Goal: Information Seeking & Learning: Learn about a topic

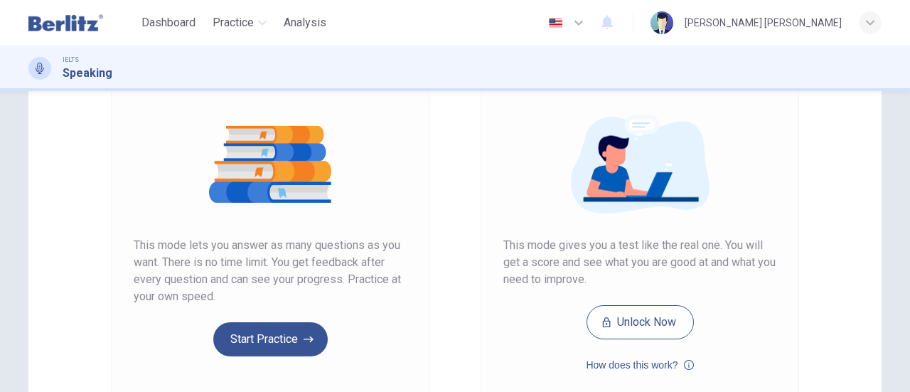
scroll to position [213, 0]
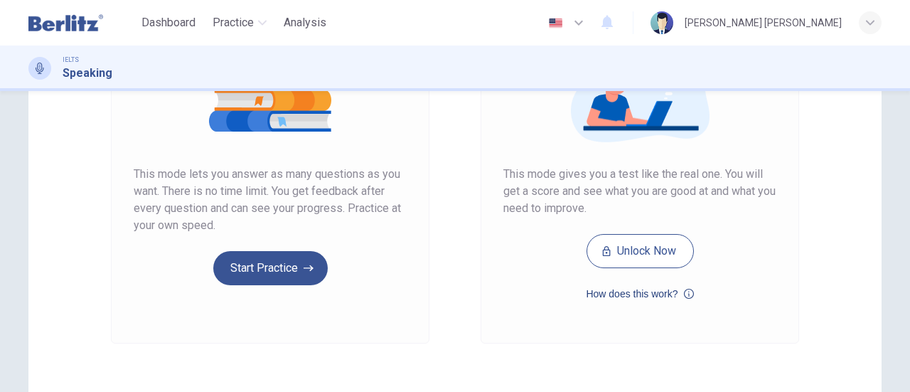
click at [688, 294] on icon "button" at bounding box center [689, 293] width 10 height 17
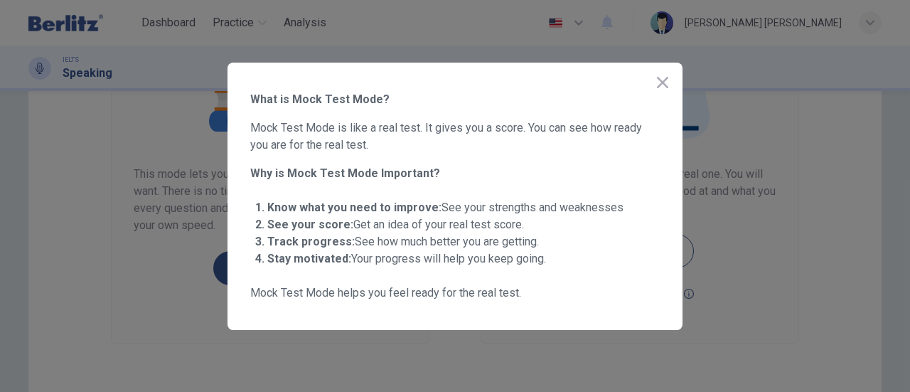
click at [661, 79] on icon "button" at bounding box center [662, 82] width 17 height 17
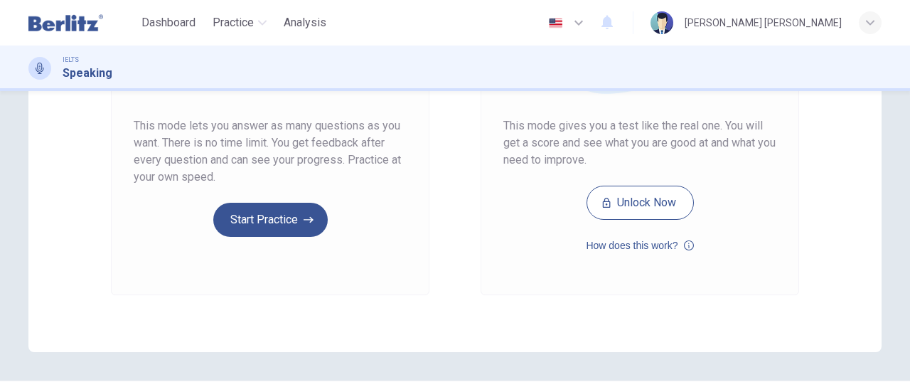
scroll to position [284, 0]
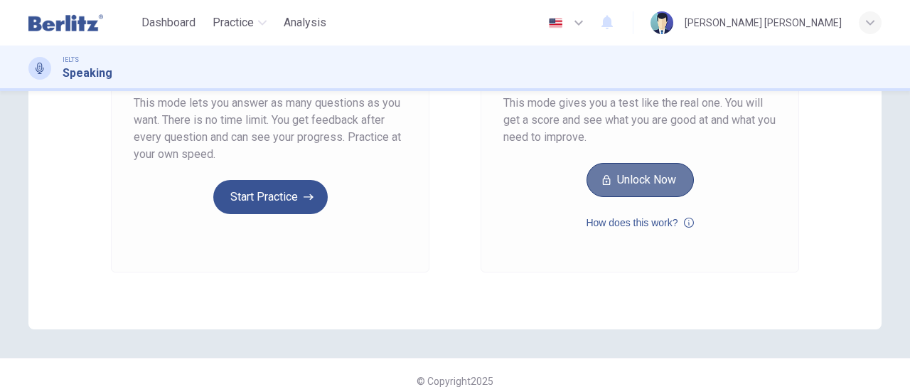
click at [644, 188] on button "Unlock Now" at bounding box center [640, 180] width 107 height 34
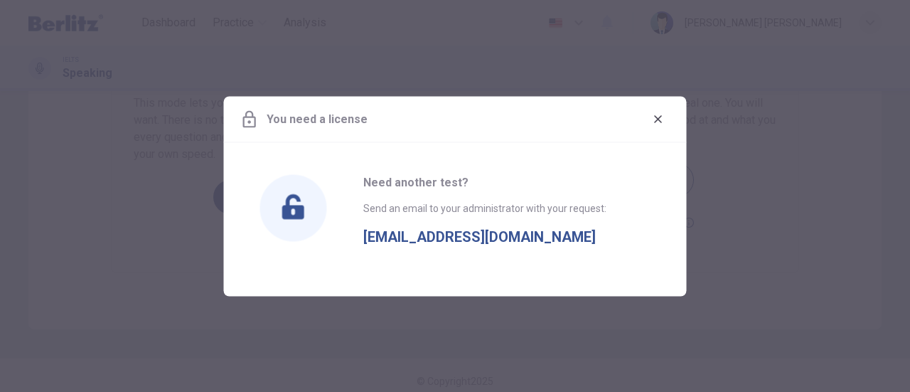
click at [654, 117] on icon "button" at bounding box center [658, 118] width 11 height 11
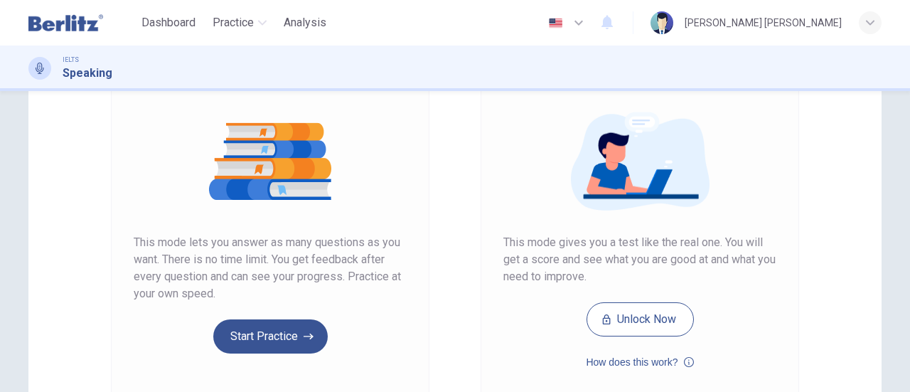
scroll to position [213, 0]
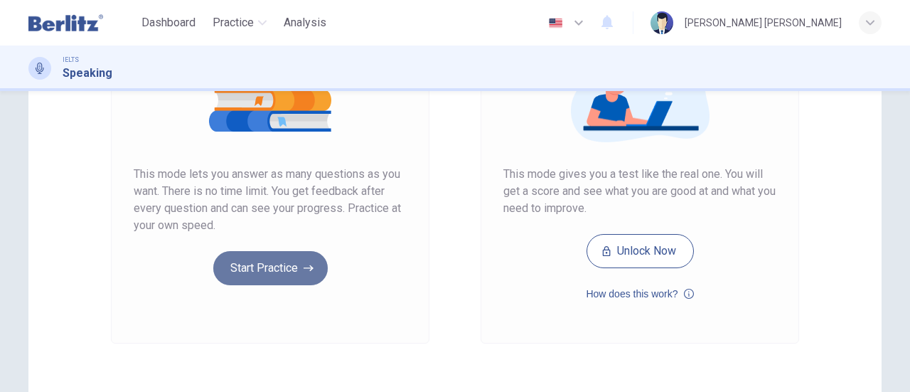
click at [276, 268] on button "Start Practice" at bounding box center [270, 268] width 115 height 34
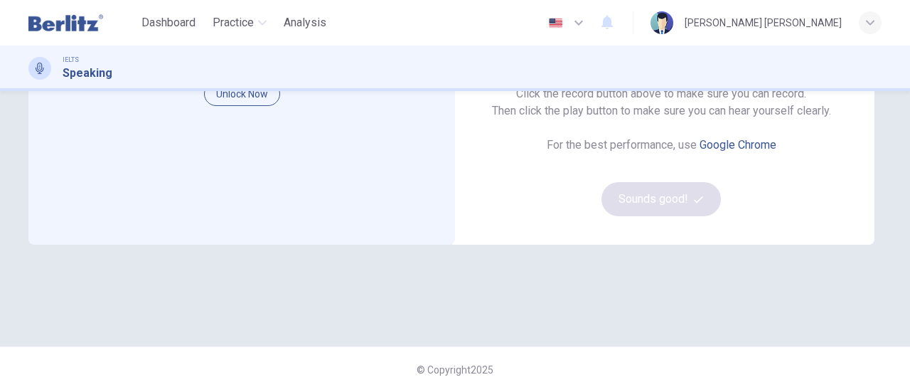
scroll to position [83, 0]
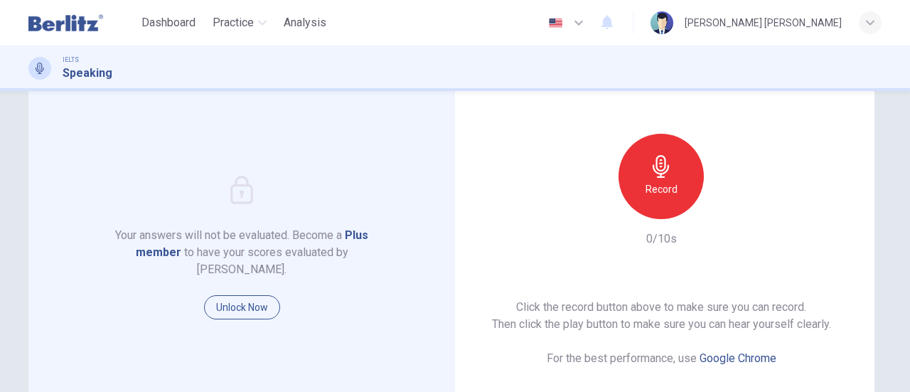
click at [654, 168] on icon "button" at bounding box center [661, 166] width 16 height 23
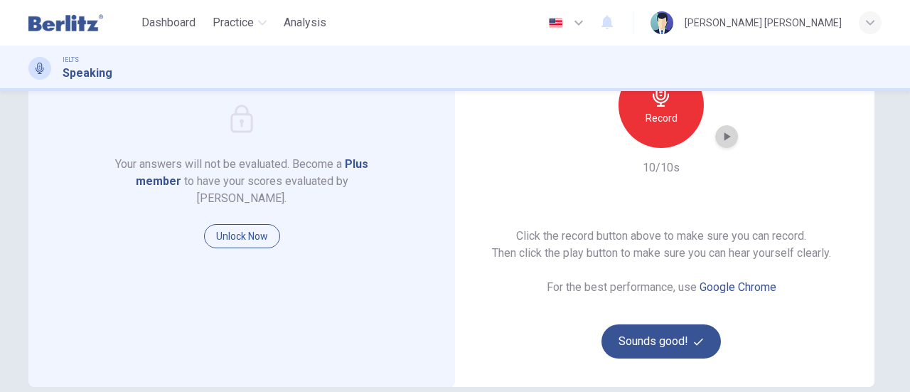
click at [725, 139] on icon "button" at bounding box center [728, 136] width 6 height 9
click at [660, 343] on button "Sounds good!" at bounding box center [661, 341] width 119 height 34
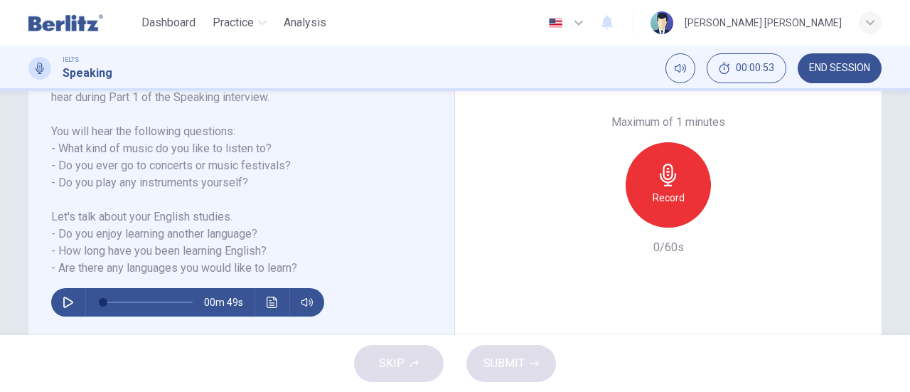
scroll to position [284, 0]
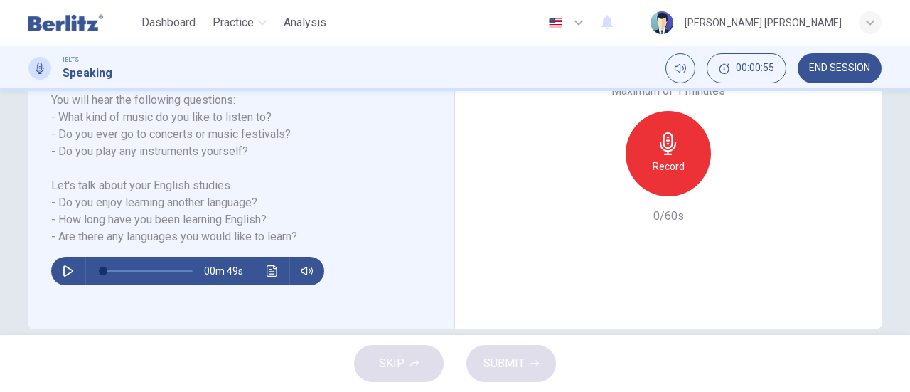
click at [63, 271] on icon "button" at bounding box center [68, 270] width 11 height 11
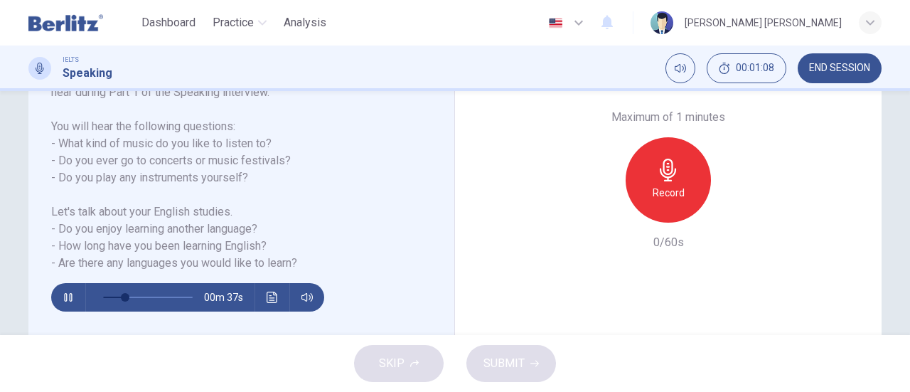
scroll to position [236, 0]
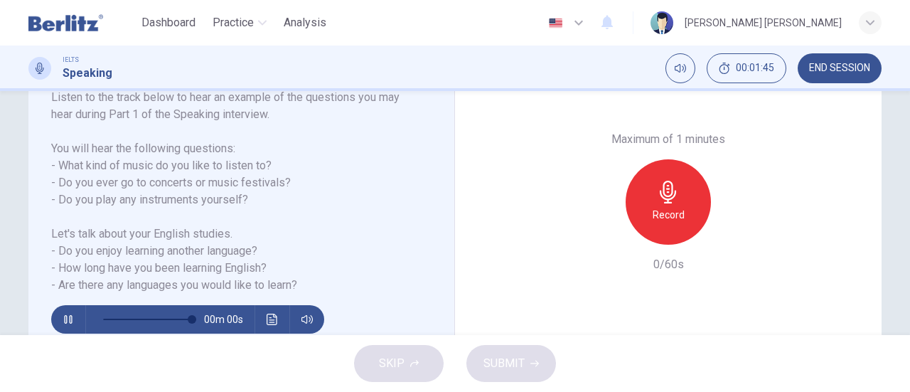
type input "*"
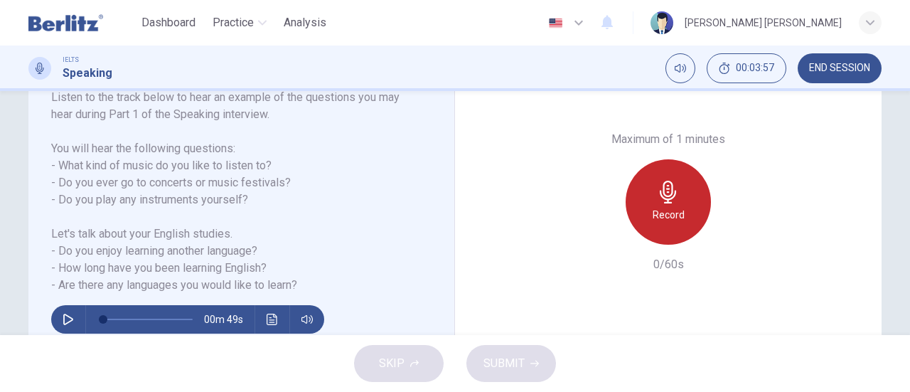
click at [664, 202] on icon "button" at bounding box center [668, 192] width 16 height 23
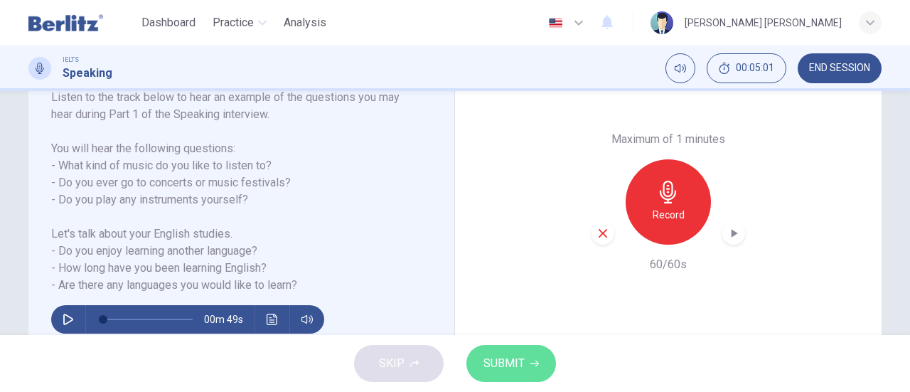
click at [513, 371] on span "SUBMIT" at bounding box center [504, 363] width 41 height 20
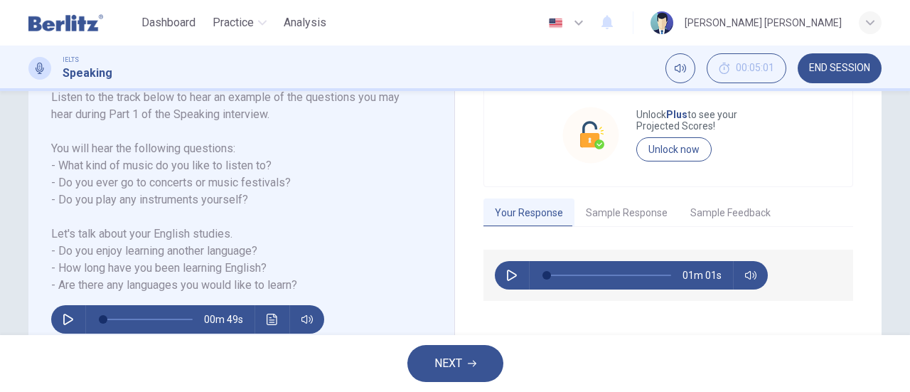
click at [643, 211] on button "Sample Response" at bounding box center [627, 213] width 105 height 30
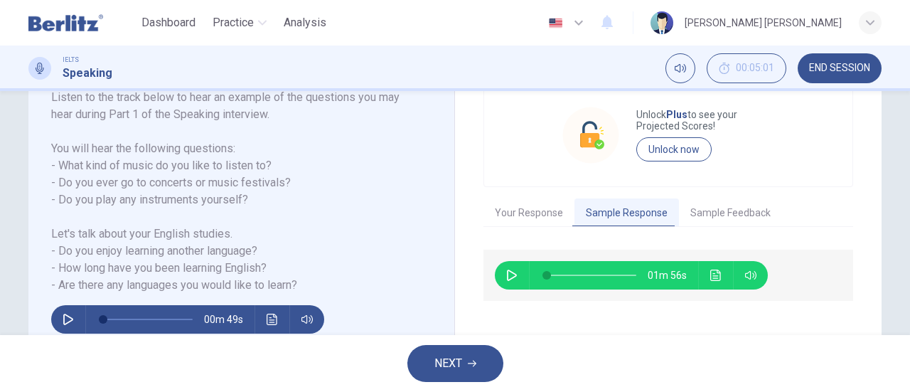
click at [507, 271] on icon "button" at bounding box center [512, 275] width 10 height 11
type input "*"
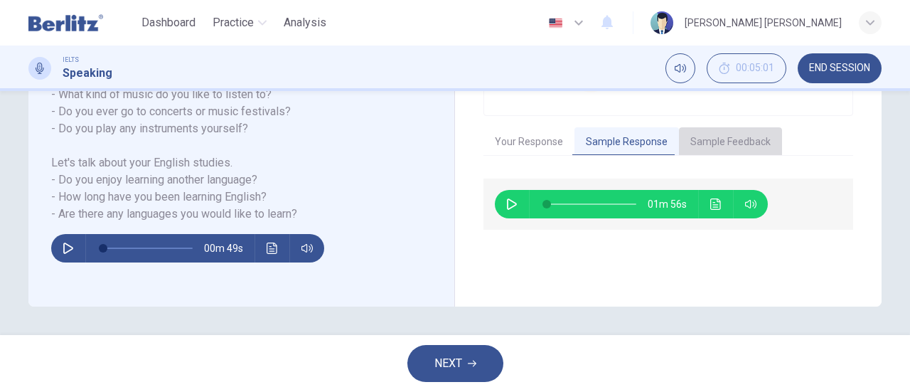
click at [727, 135] on button "Sample Feedback" at bounding box center [730, 142] width 103 height 30
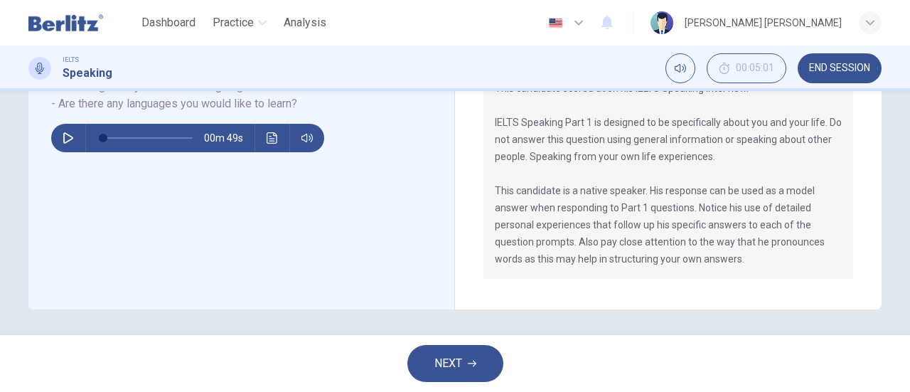
scroll to position [418, 0]
click at [489, 356] on button "NEXT" at bounding box center [456, 363] width 96 height 37
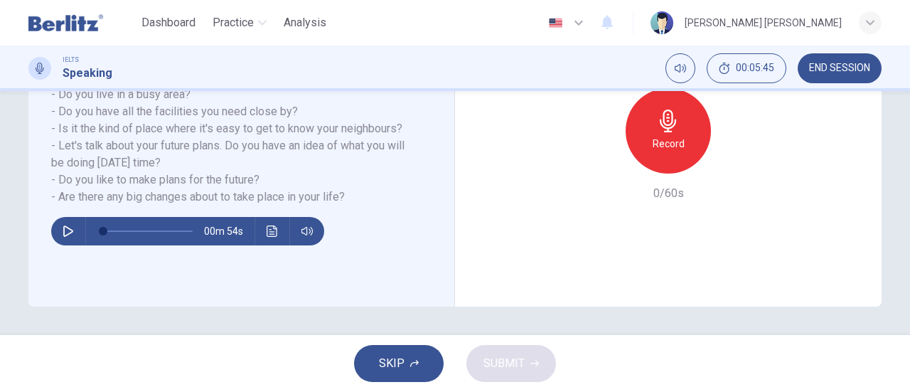
scroll to position [23, 0]
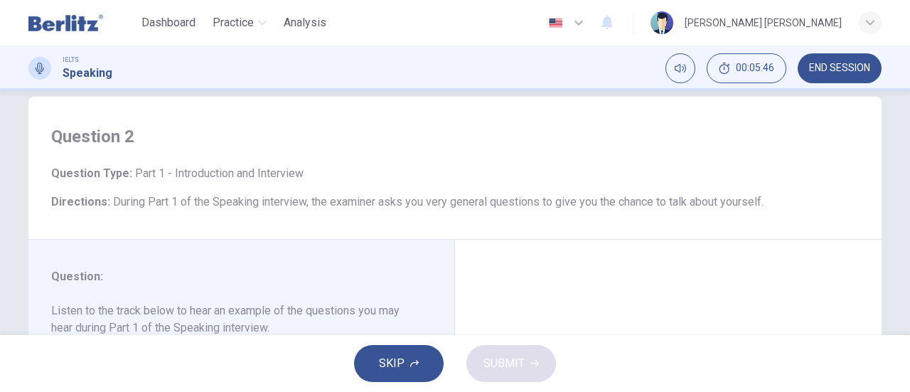
click at [852, 69] on span "END SESSION" at bounding box center [839, 68] width 61 height 11
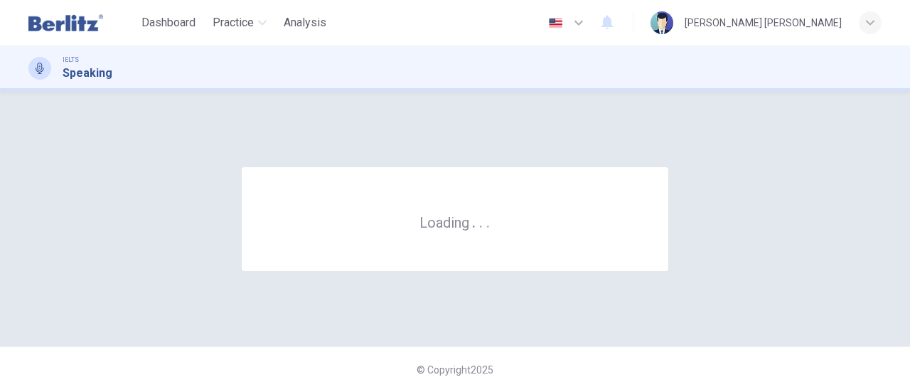
scroll to position [0, 0]
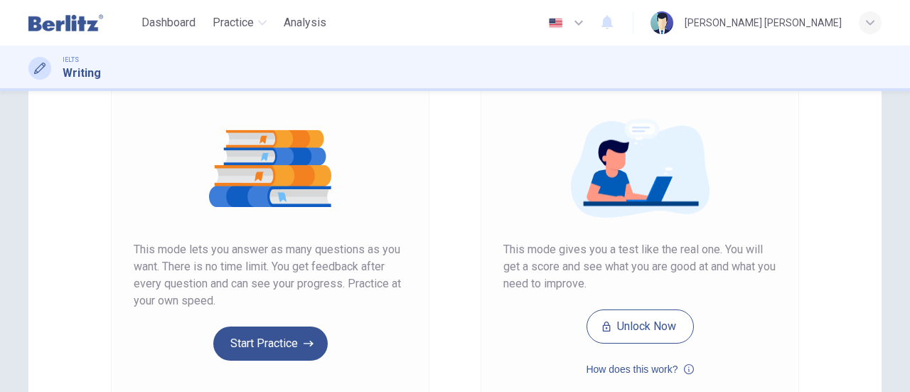
scroll to position [284, 0]
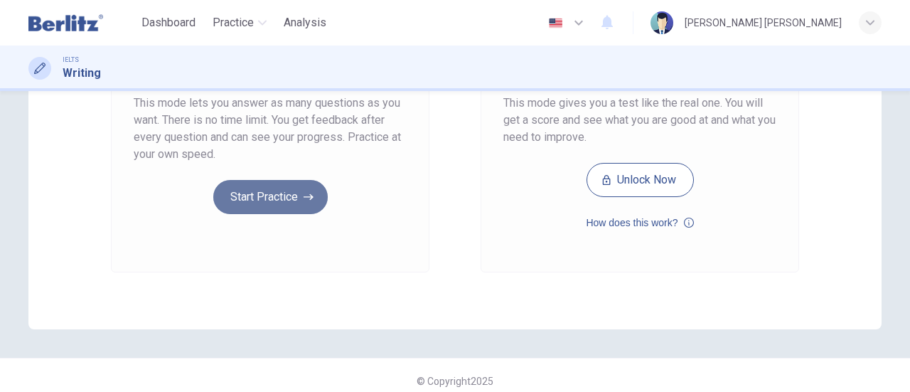
click at [291, 198] on button "Start Practice" at bounding box center [270, 197] width 115 height 34
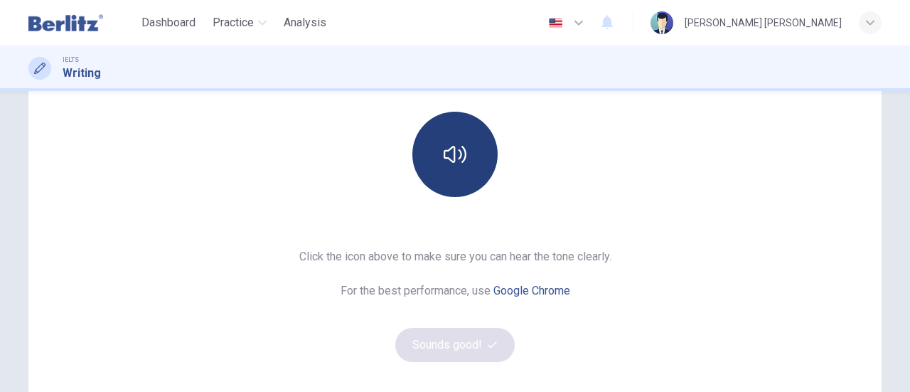
scroll to position [142, 0]
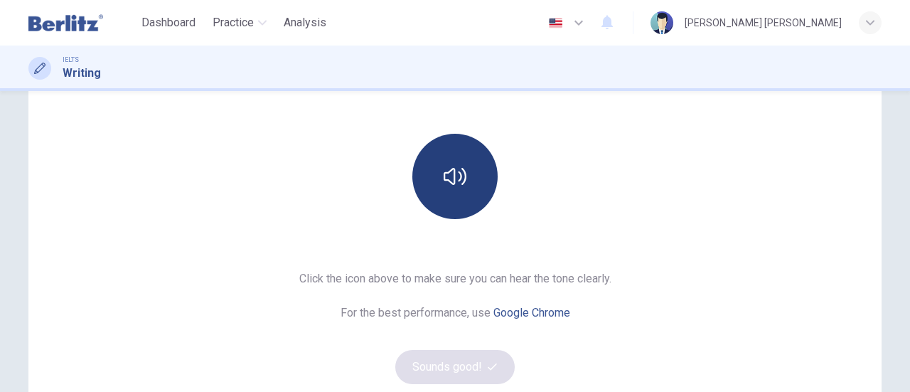
click at [449, 184] on icon "button" at bounding box center [455, 176] width 23 height 23
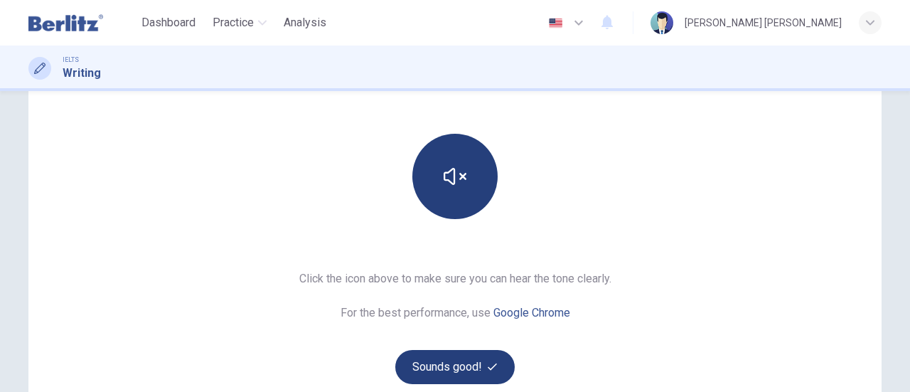
click at [452, 363] on button "Sounds good!" at bounding box center [454, 367] width 119 height 34
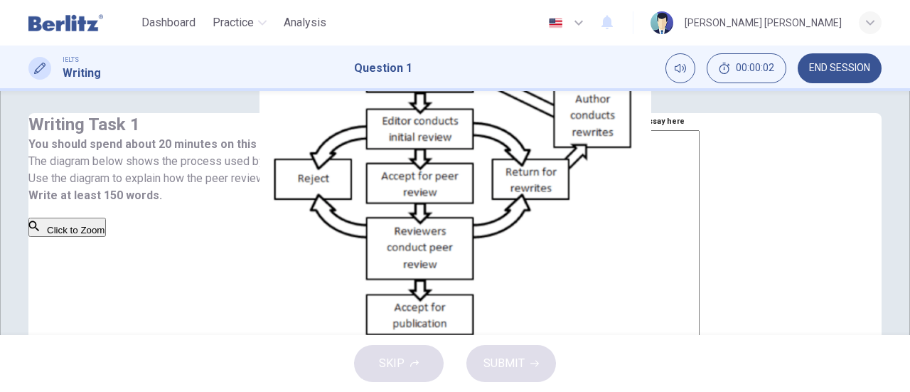
scroll to position [0, 0]
